Goal: Find specific page/section

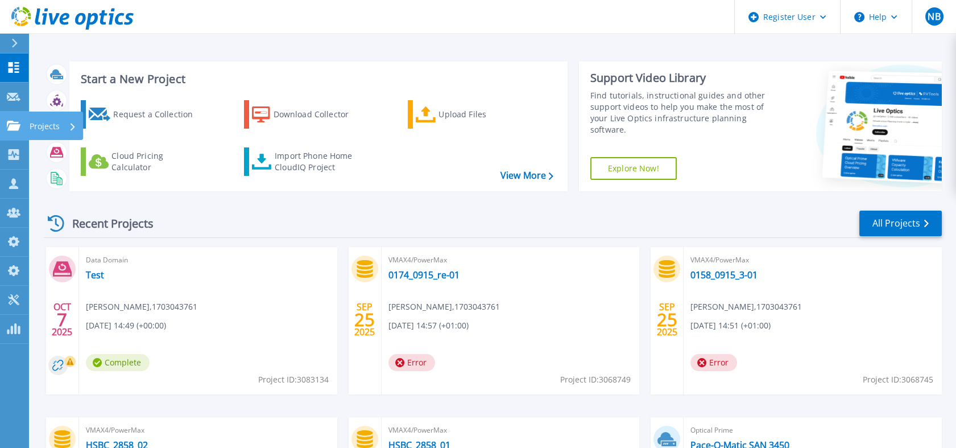
click at [15, 126] on icon at bounding box center [14, 126] width 14 height 10
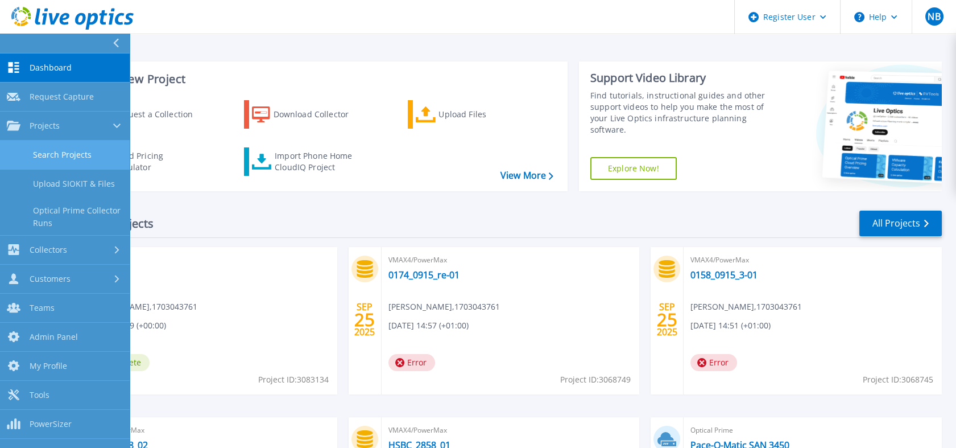
click at [48, 150] on link "Search Projects" at bounding box center [65, 155] width 130 height 29
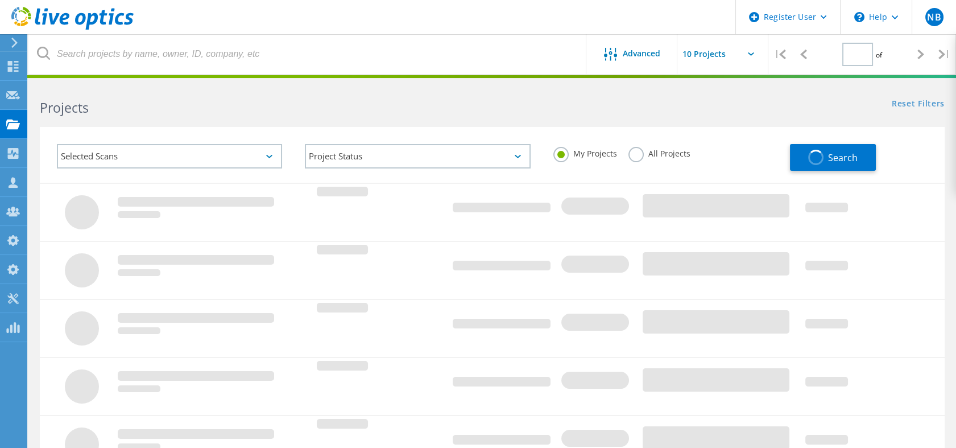
type input "1"
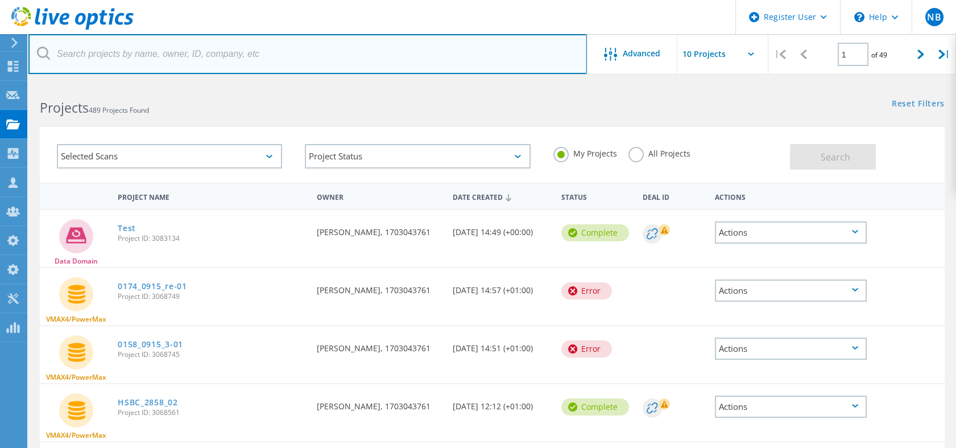
click at [201, 59] on input "text" at bounding box center [307, 54] width 559 height 40
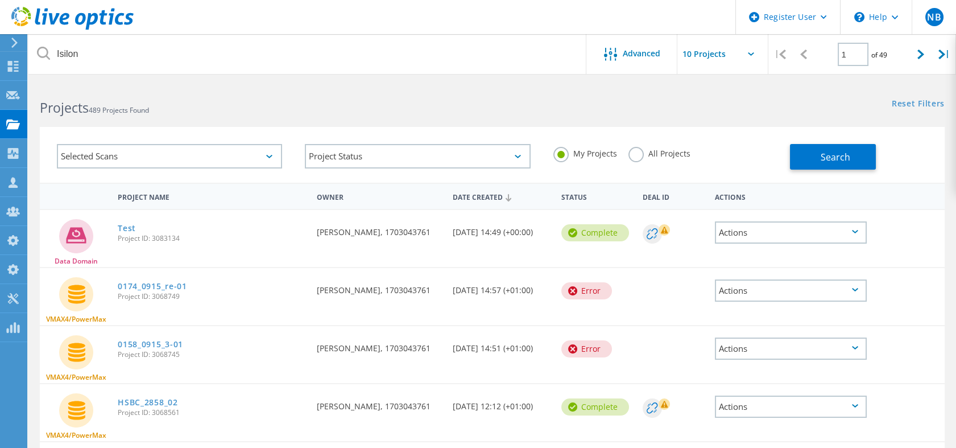
click at [633, 150] on label "All Projects" at bounding box center [660, 152] width 62 height 11
click at [0, 0] on input "All Projects" at bounding box center [0, 0] width 0 height 0
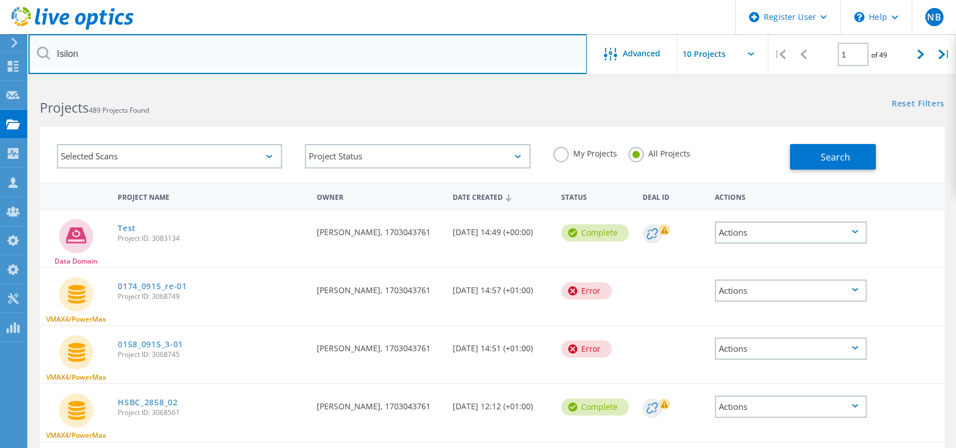
click at [451, 61] on input "Isilon" at bounding box center [307, 54] width 559 height 40
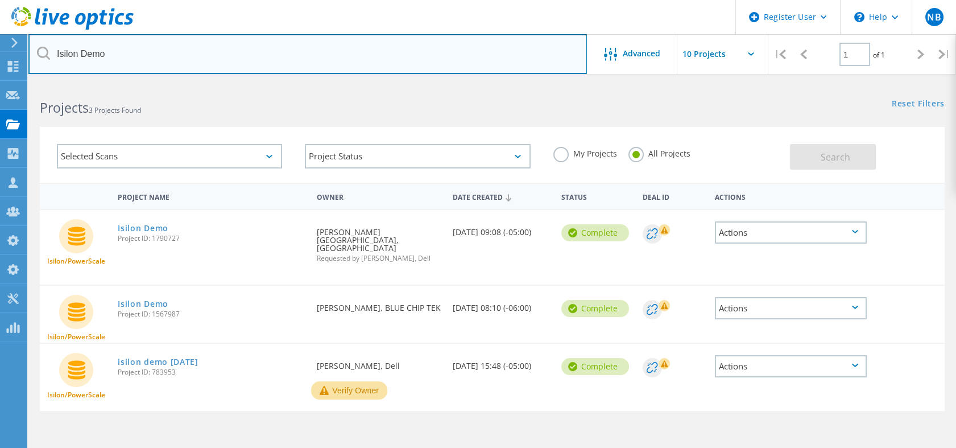
drag, startPoint x: 140, startPoint y: 56, endPoint x: 82, endPoint y: 65, distance: 58.1
click at [82, 65] on input "Isilon Demo" at bounding box center [307, 54] width 559 height 40
type input "Isilon Test"
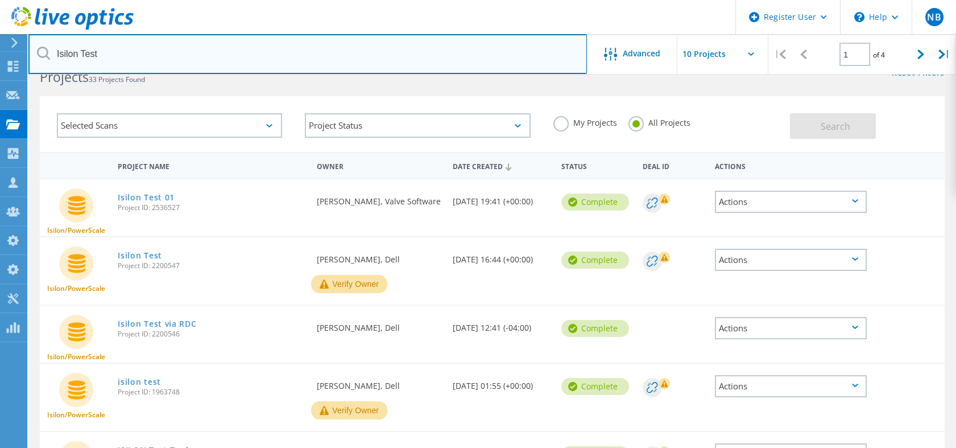
scroll to position [30, 0]
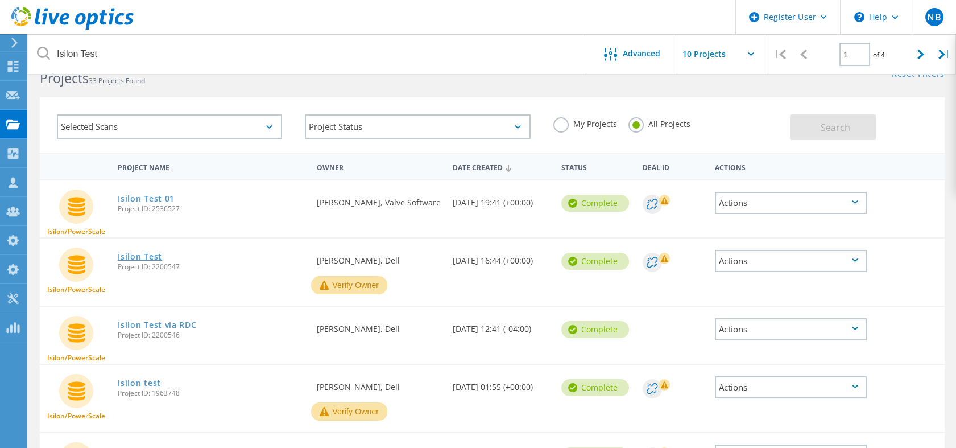
click at [147, 257] on link "Isilon Test" at bounding box center [140, 257] width 44 height 8
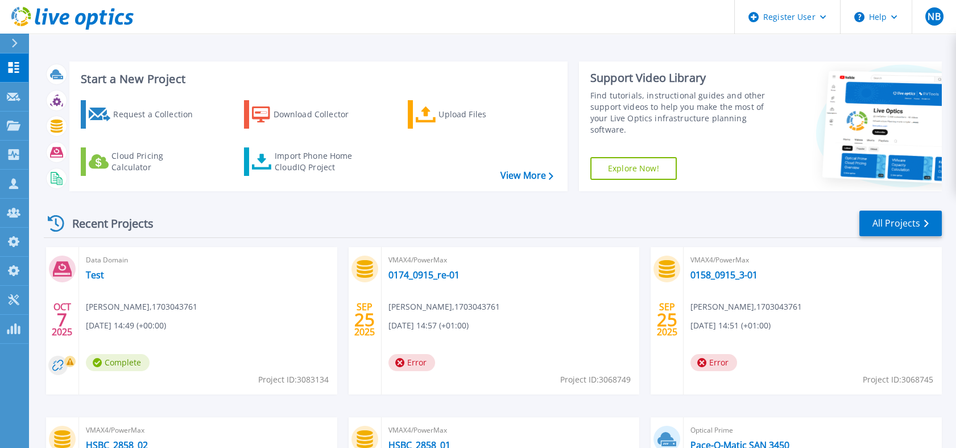
click at [109, 7] on icon at bounding box center [72, 18] width 122 height 23
